Goal: Find specific page/section: Find specific page/section

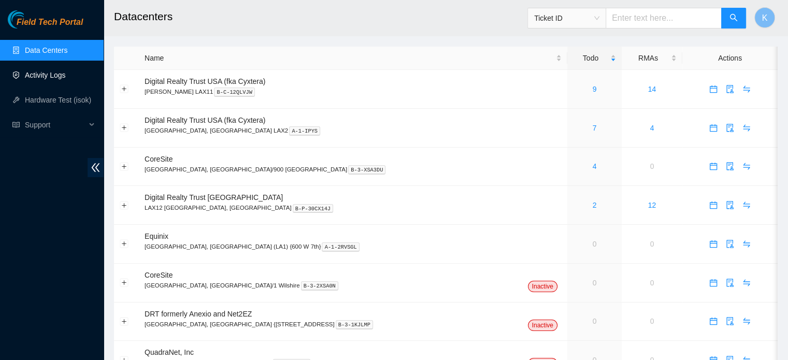
click at [52, 75] on link "Activity Logs" at bounding box center [45, 75] width 41 height 8
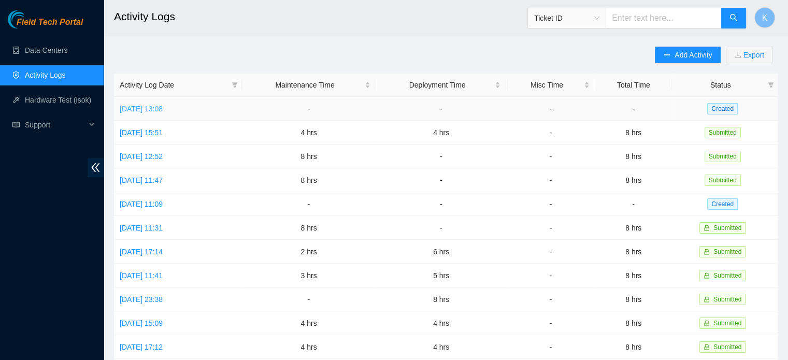
click at [158, 109] on link "Mon, 22 Sep 2025 13:08" at bounding box center [141, 109] width 43 height 8
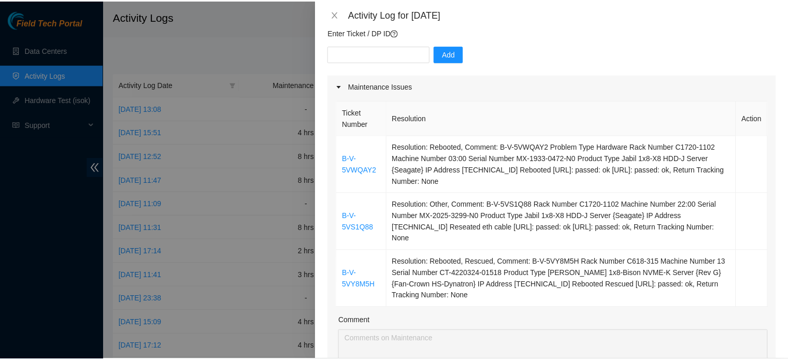
scroll to position [104, 0]
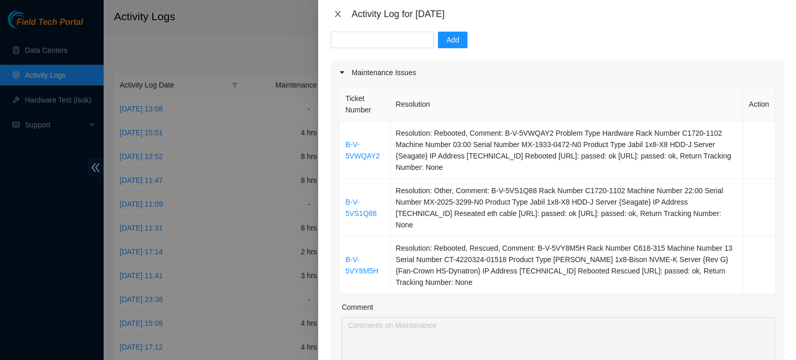
click at [338, 15] on icon "close" at bounding box center [338, 14] width 6 height 6
